Goal: Information Seeking & Learning: Learn about a topic

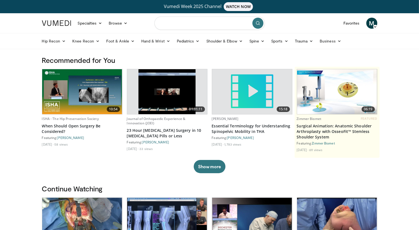
click at [185, 23] on input "Search topics, interventions" at bounding box center [210, 23] width 110 height 13
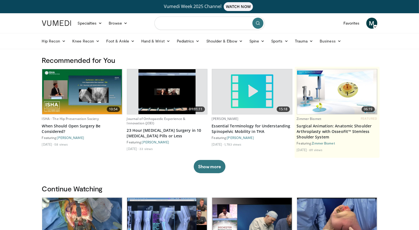
click at [211, 26] on input "Search topics, interventions" at bounding box center [210, 23] width 110 height 13
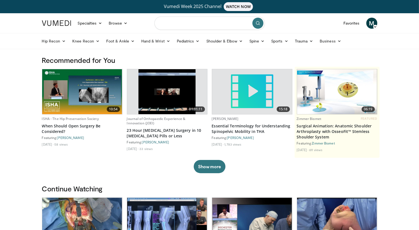
click at [176, 21] on input "Search topics, interventions" at bounding box center [210, 23] width 110 height 13
type input "**********"
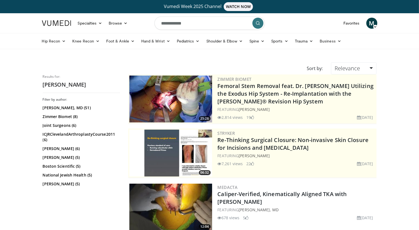
click at [206, 20] on input "**********" at bounding box center [210, 23] width 110 height 13
type input "**********"
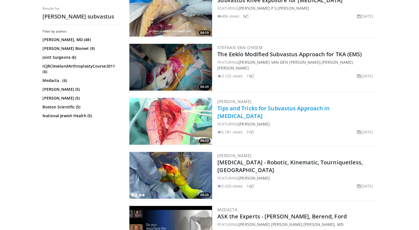
scroll to position [386, 0]
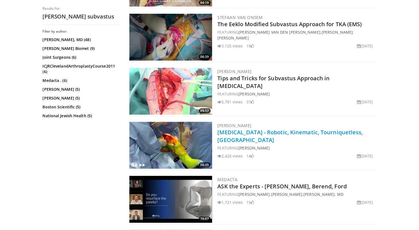
click at [263, 131] on link "Knee Replacement - Robotic, Kinematic, Tourniquetless, Subvastus" at bounding box center [290, 136] width 145 height 15
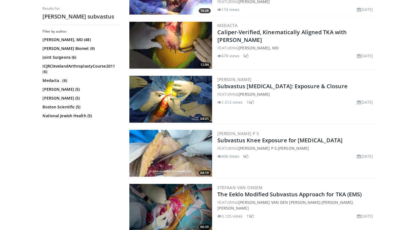
scroll to position [187, 0]
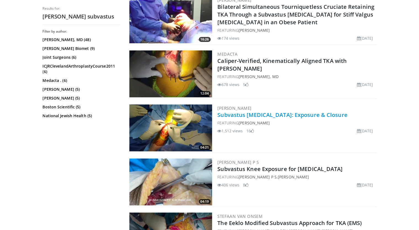
click at [302, 113] on link "Subvastus Total Knee Arthroplasty: Exposure & Closure" at bounding box center [283, 114] width 130 height 7
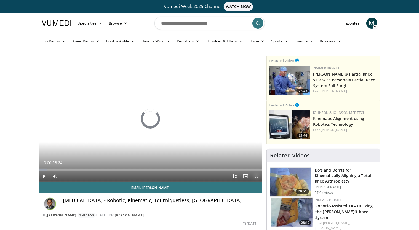
click at [256, 173] on span "Video Player" at bounding box center [256, 176] width 11 height 11
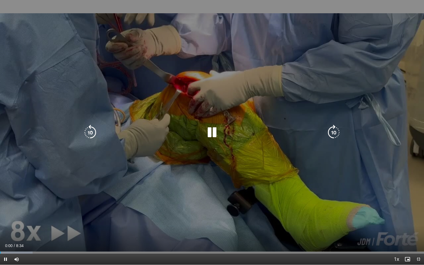
click at [328, 131] on icon "Video Player" at bounding box center [333, 132] width 15 height 15
click at [330, 132] on icon "Video Player" at bounding box center [333, 132] width 15 height 15
click at [328, 134] on icon "Video Player" at bounding box center [333, 132] width 15 height 15
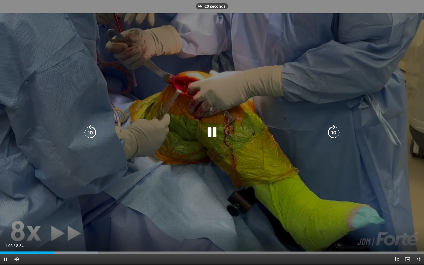
click at [328, 134] on icon "Video Player" at bounding box center [333, 132] width 15 height 15
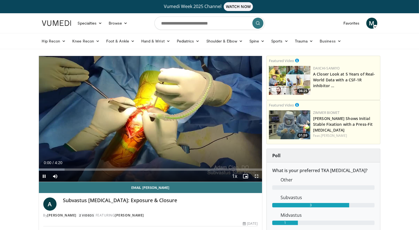
click at [253, 175] on span "Video Player" at bounding box center [256, 176] width 11 height 11
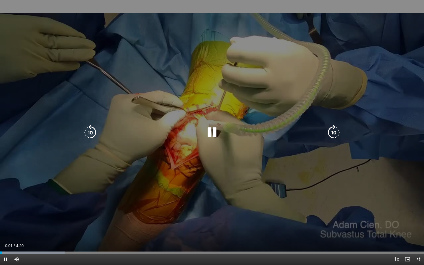
click at [335, 132] on icon "Video Player" at bounding box center [333, 132] width 15 height 15
click at [216, 129] on icon "Video Player" at bounding box center [211, 132] width 15 height 15
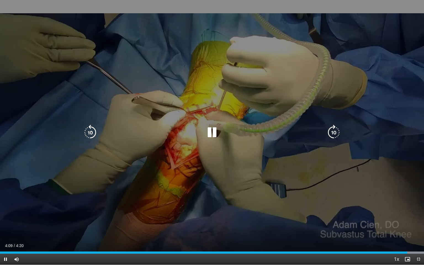
click at [333, 131] on icon "Video Player" at bounding box center [333, 132] width 15 height 15
